Goal: Obtain resource: Obtain resource

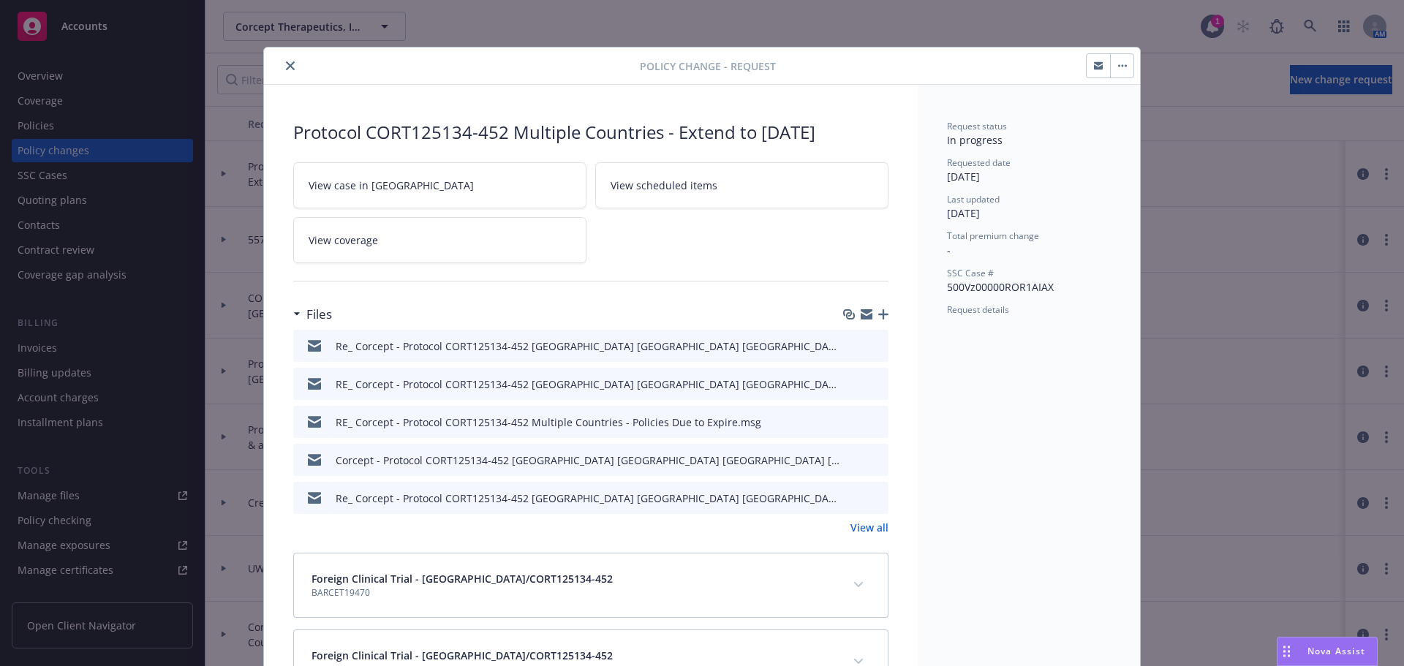
scroll to position [44, 0]
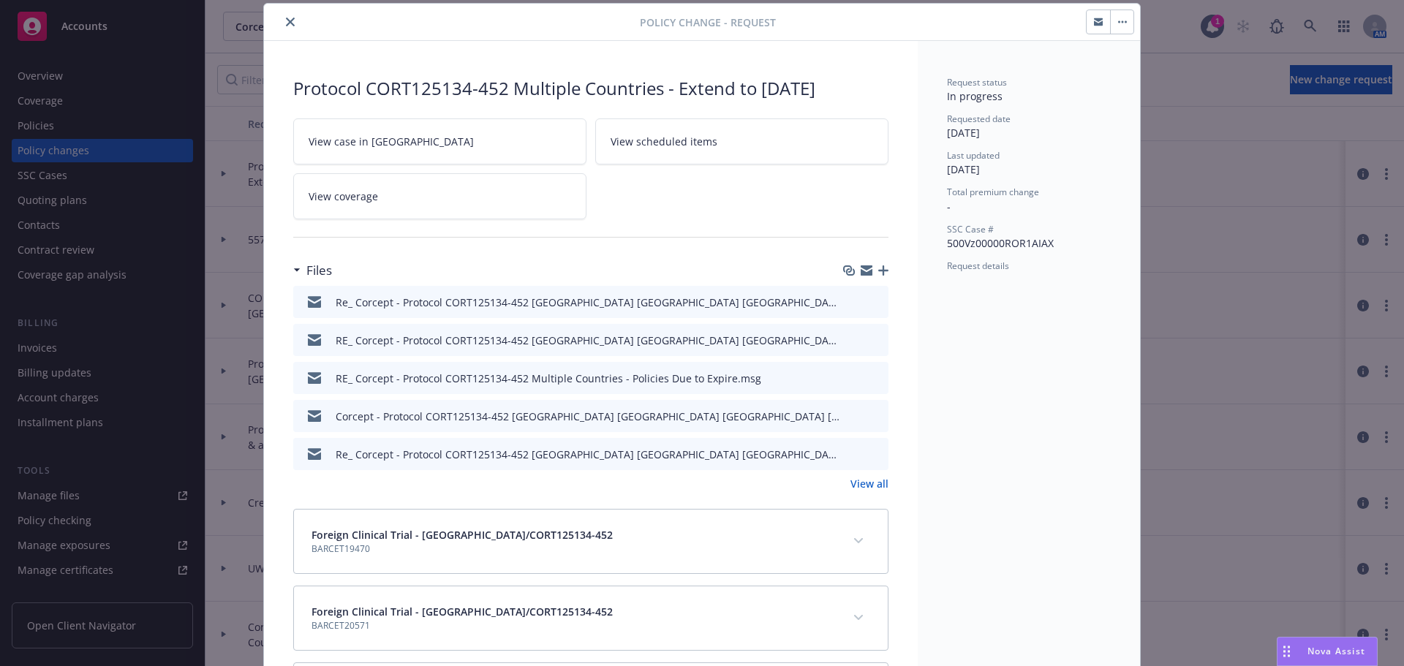
click at [290, 20] on button "close" at bounding box center [290, 22] width 18 height 18
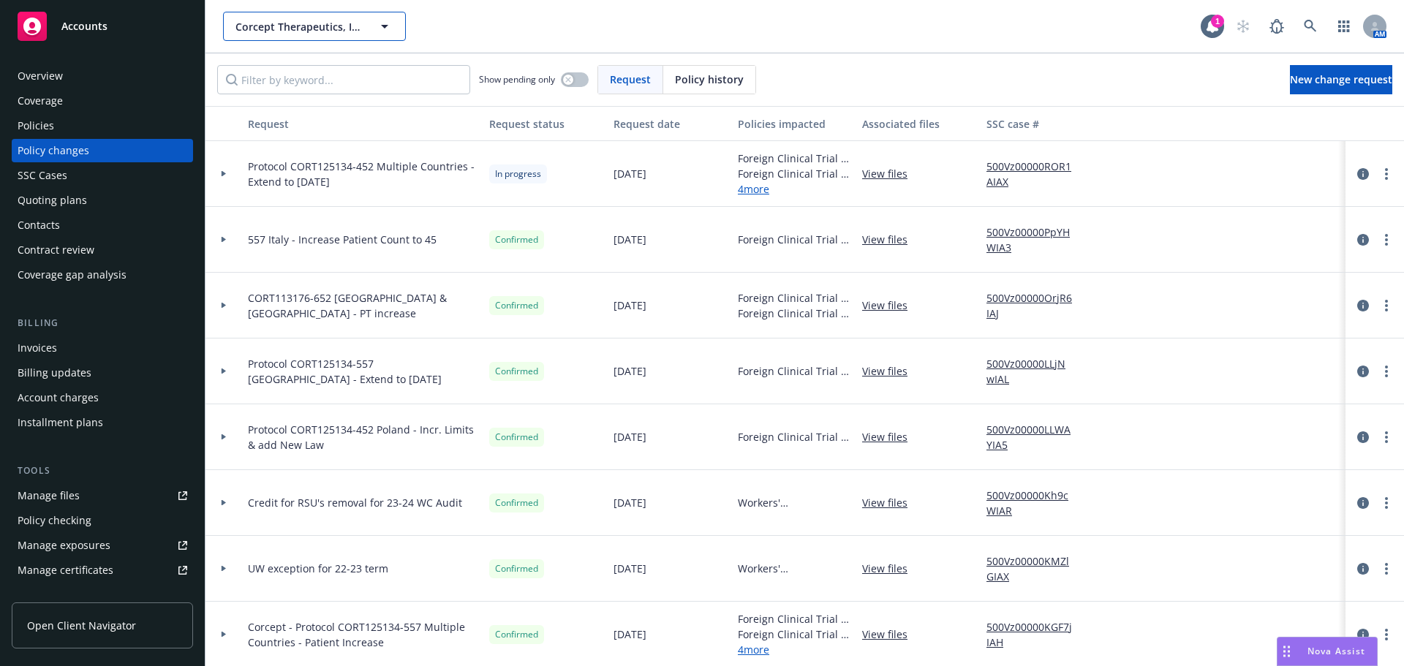
click at [276, 27] on span "Corcept Therapeutics, Inc." at bounding box center [298, 26] width 126 height 15
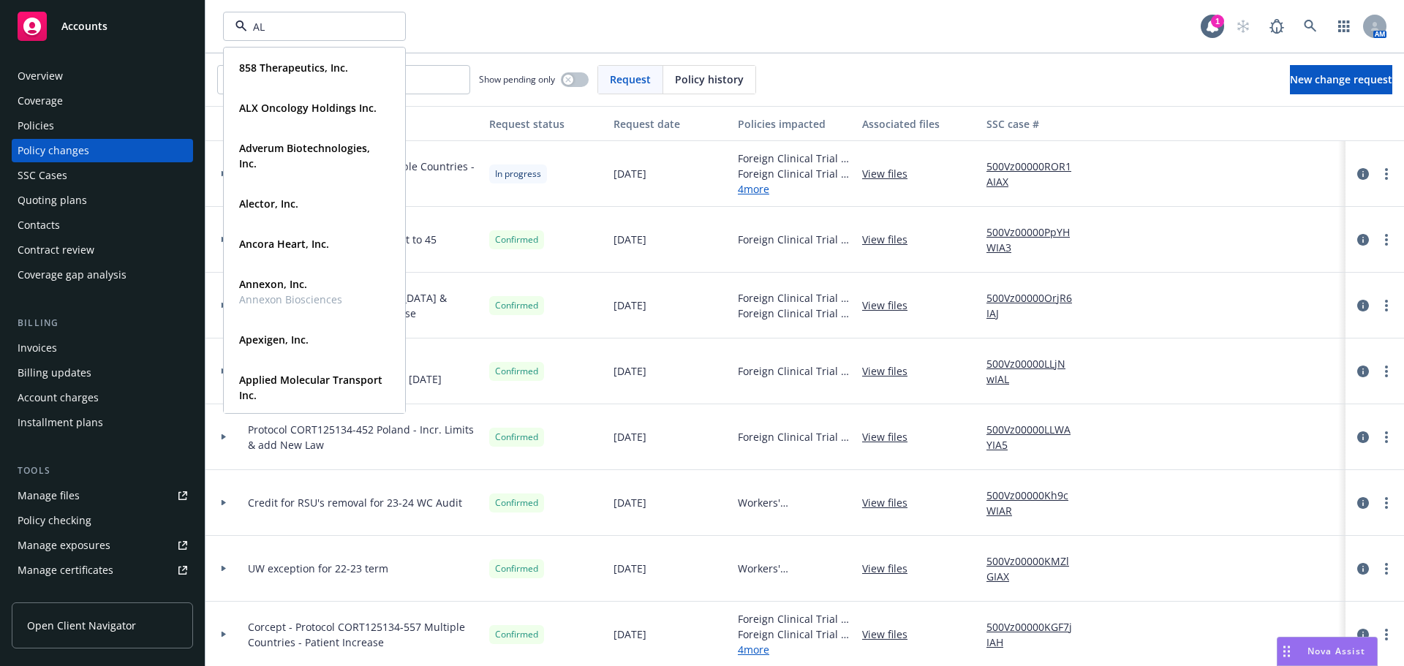
type input "ALX"
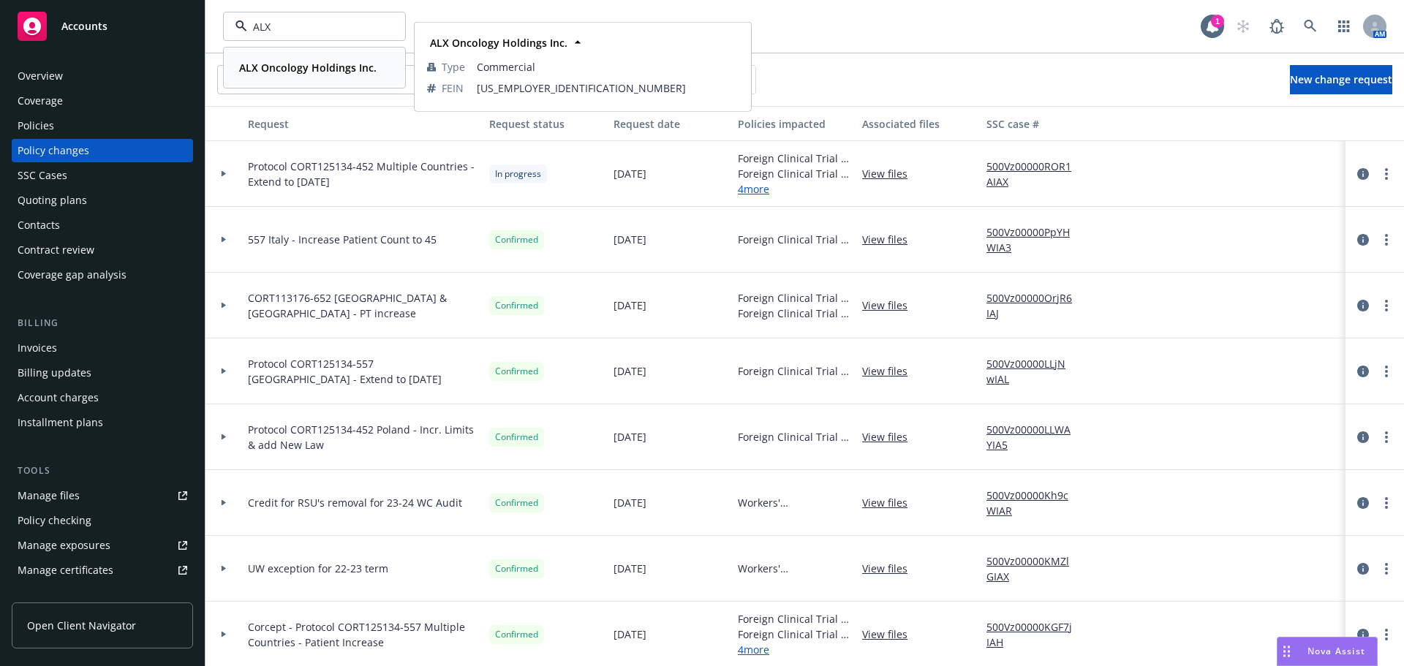
click at [291, 68] on strong "ALX Oncology Holdings Inc." at bounding box center [307, 68] width 137 height 14
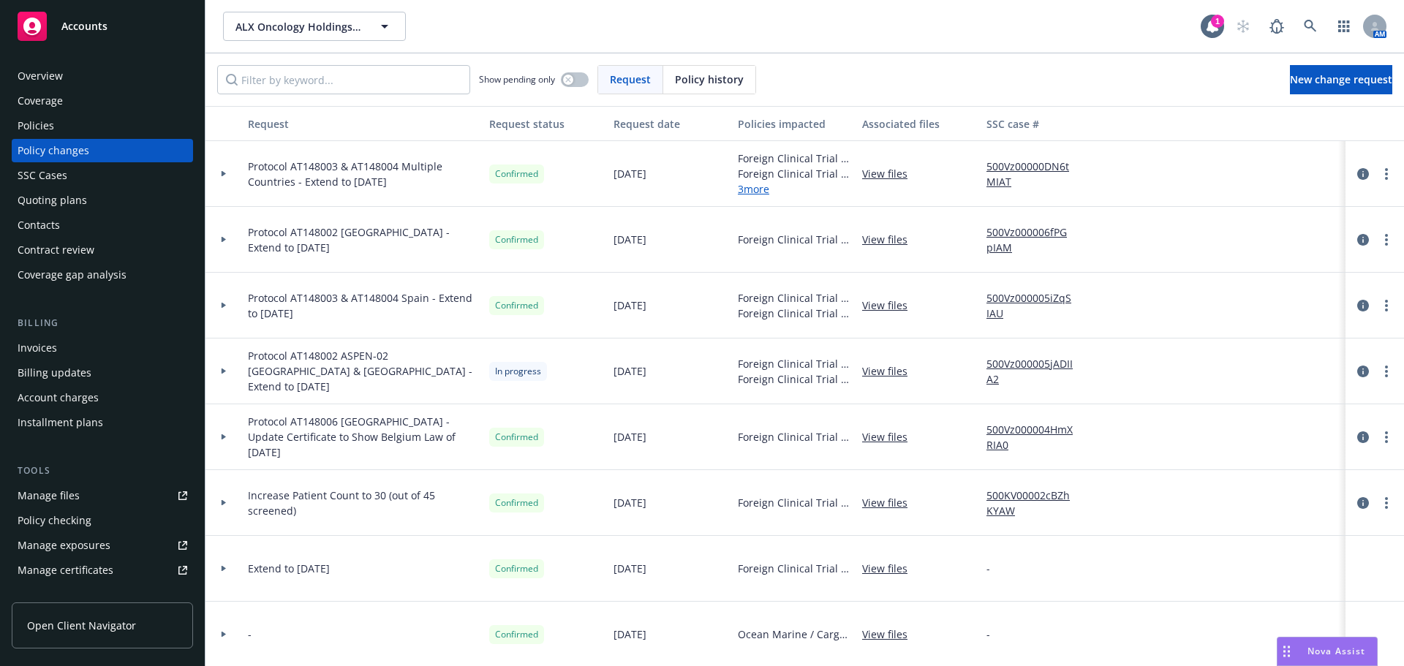
click at [85, 202] on div "Quoting plans" at bounding box center [103, 200] width 170 height 23
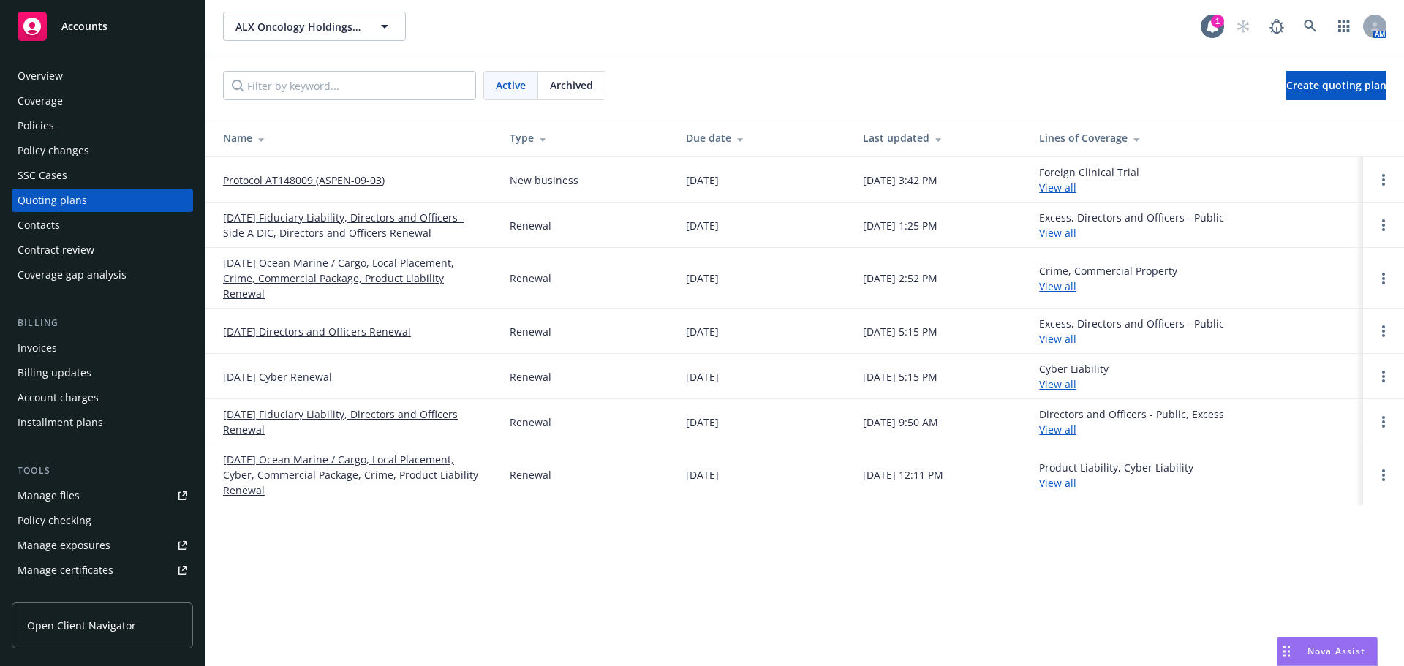
click at [357, 179] on link "Protocol AT148009 (ASPEN-09-03)" at bounding box center [304, 180] width 162 height 15
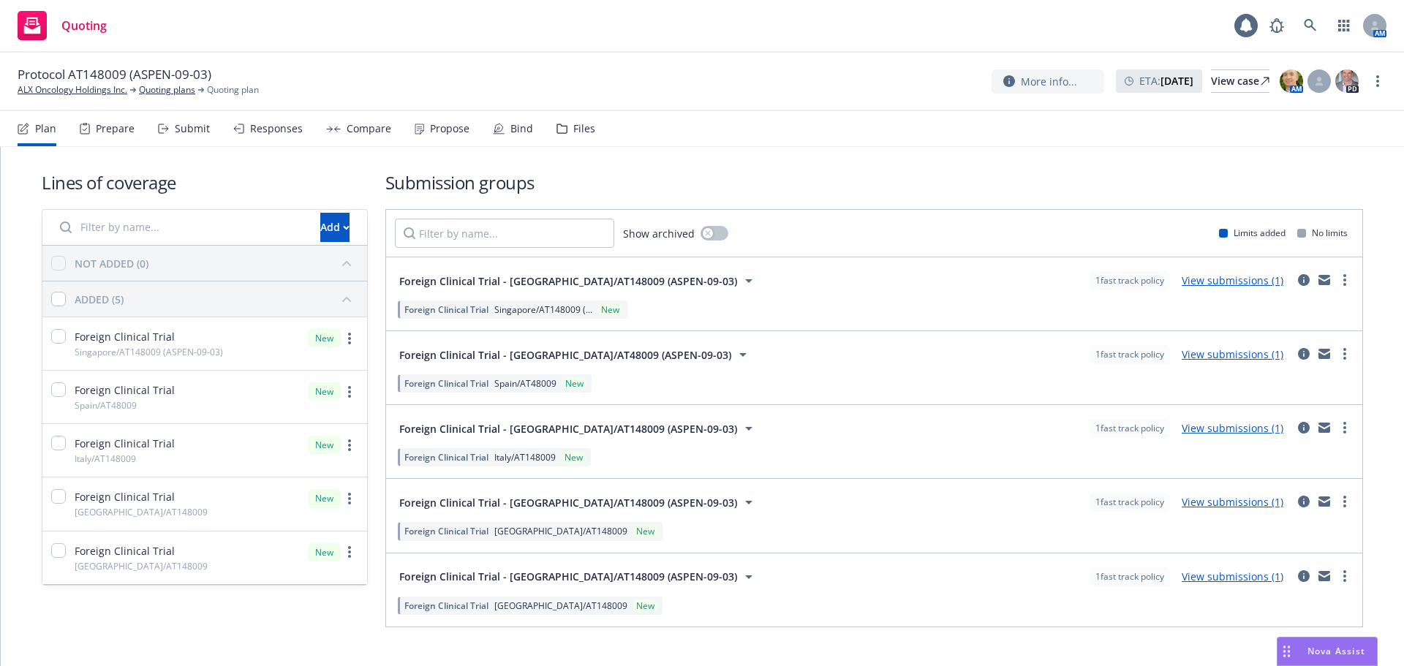
click at [580, 126] on div "Files" at bounding box center [584, 129] width 22 height 12
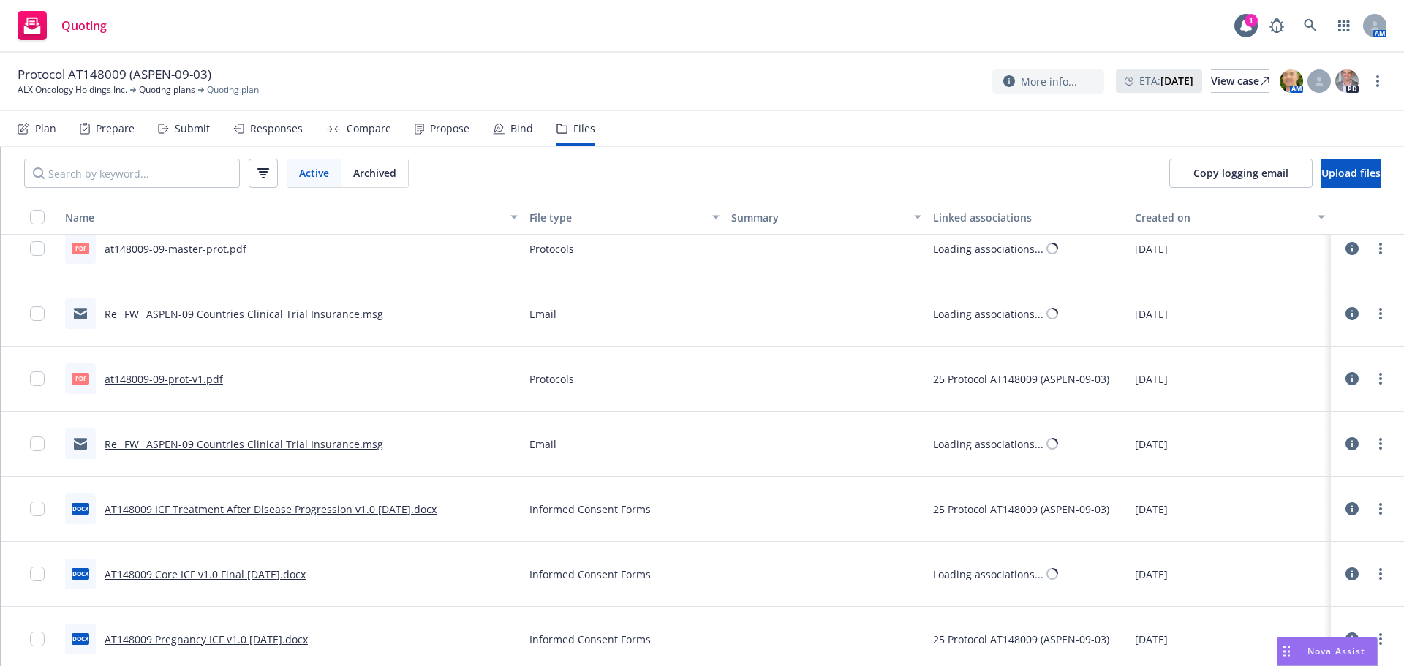
scroll to position [3756, 0]
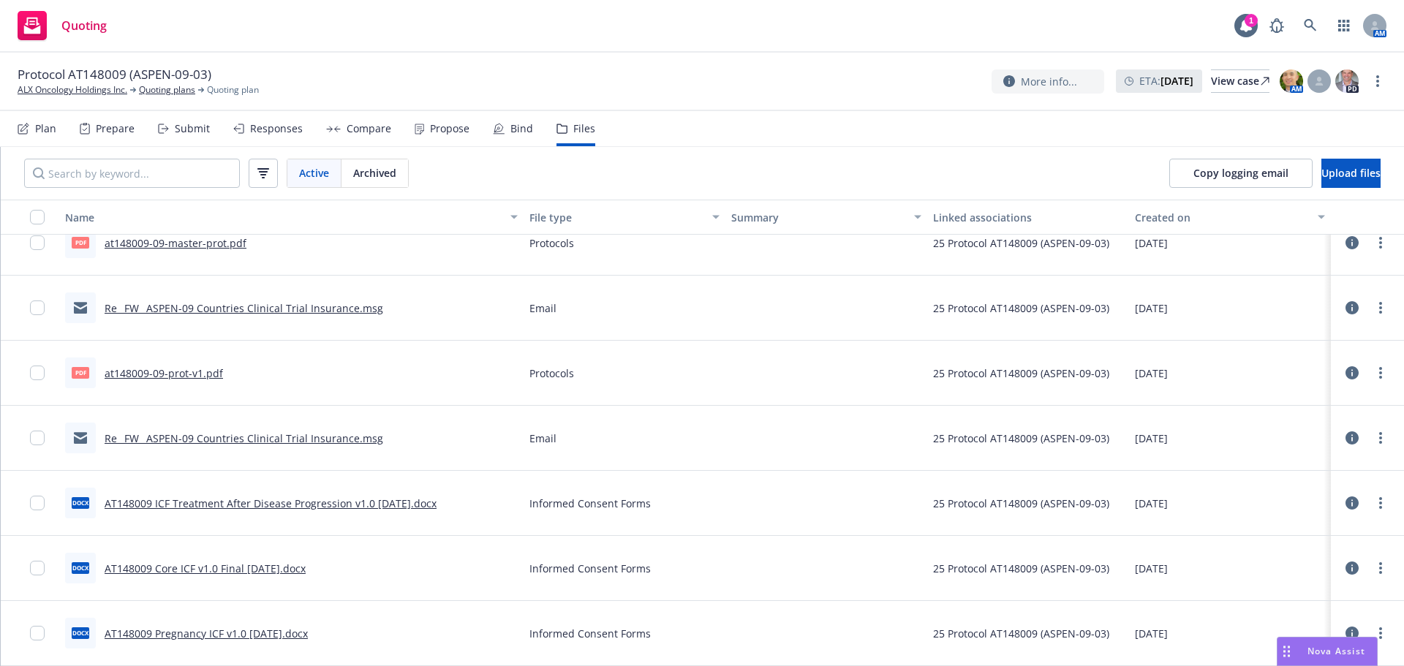
click at [182, 371] on link "at148009-09-prot-v1.pdf" at bounding box center [164, 373] width 118 height 14
click at [167, 249] on link "at148009-09-master-prot.pdf" at bounding box center [176, 243] width 142 height 14
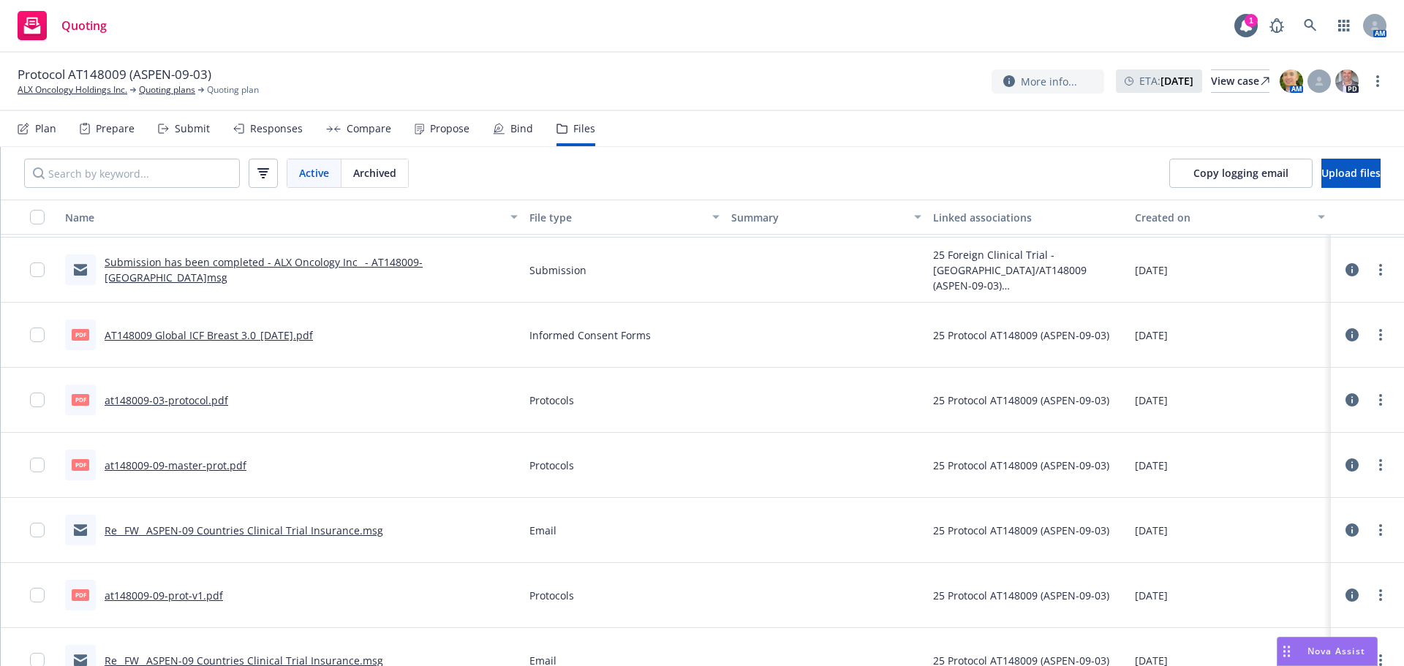
scroll to position [3391, 0]
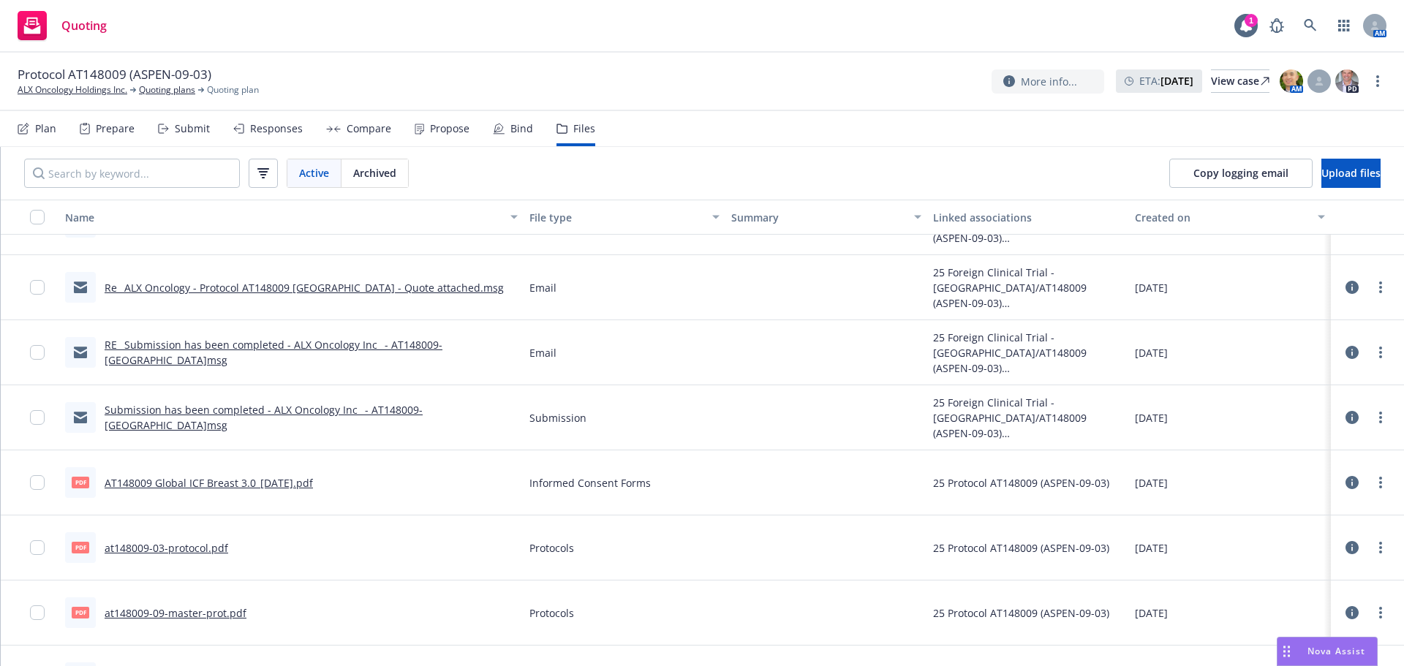
click at [189, 553] on link "at148009-03-protocol.pdf" at bounding box center [167, 548] width 124 height 14
click at [68, 86] on link "ALX Oncology Holdings Inc." at bounding box center [73, 89] width 110 height 13
